Goal: Find contact information: Find contact information

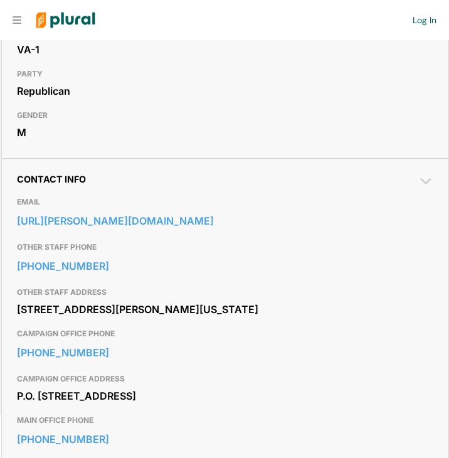
scroll to position [328, 0]
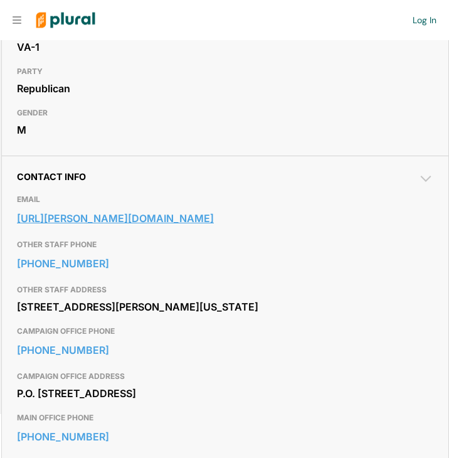
click at [201, 217] on link "[URL][PERSON_NAME][DOMAIN_NAME]" at bounding box center [225, 218] width 417 height 19
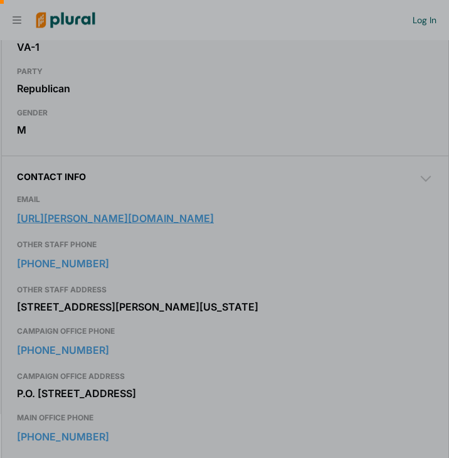
scroll to position [0, 13]
click at [289, 345] on div at bounding box center [224, 339] width 449 height 238
drag, startPoint x: 444, startPoint y: 185, endPoint x: 436, endPoint y: 269, distance: 84.5
click at [436, 458] on div at bounding box center [224, 458] width 449 height 0
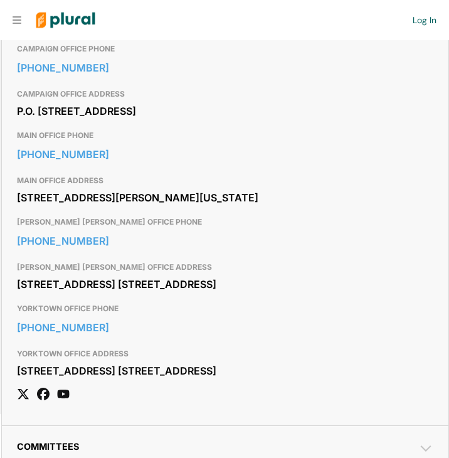
scroll to position [611, 0]
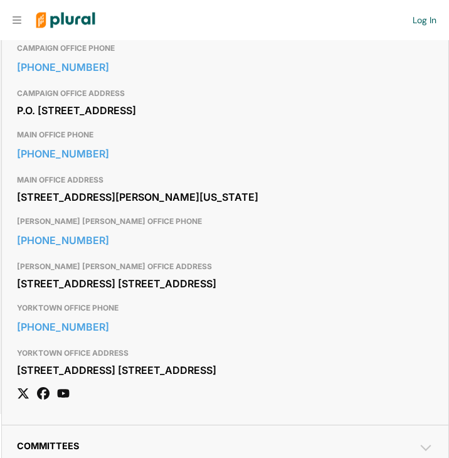
click at [169, 316] on h3 "YORKTOWN OFFICE PHONE" at bounding box center [225, 308] width 417 height 15
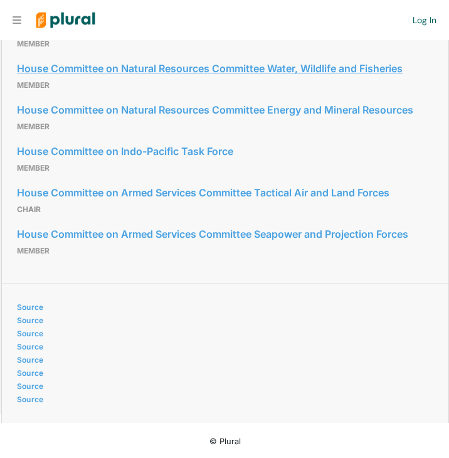
scroll to position [1393, 0]
